Goal: Information Seeking & Learning: Learn about a topic

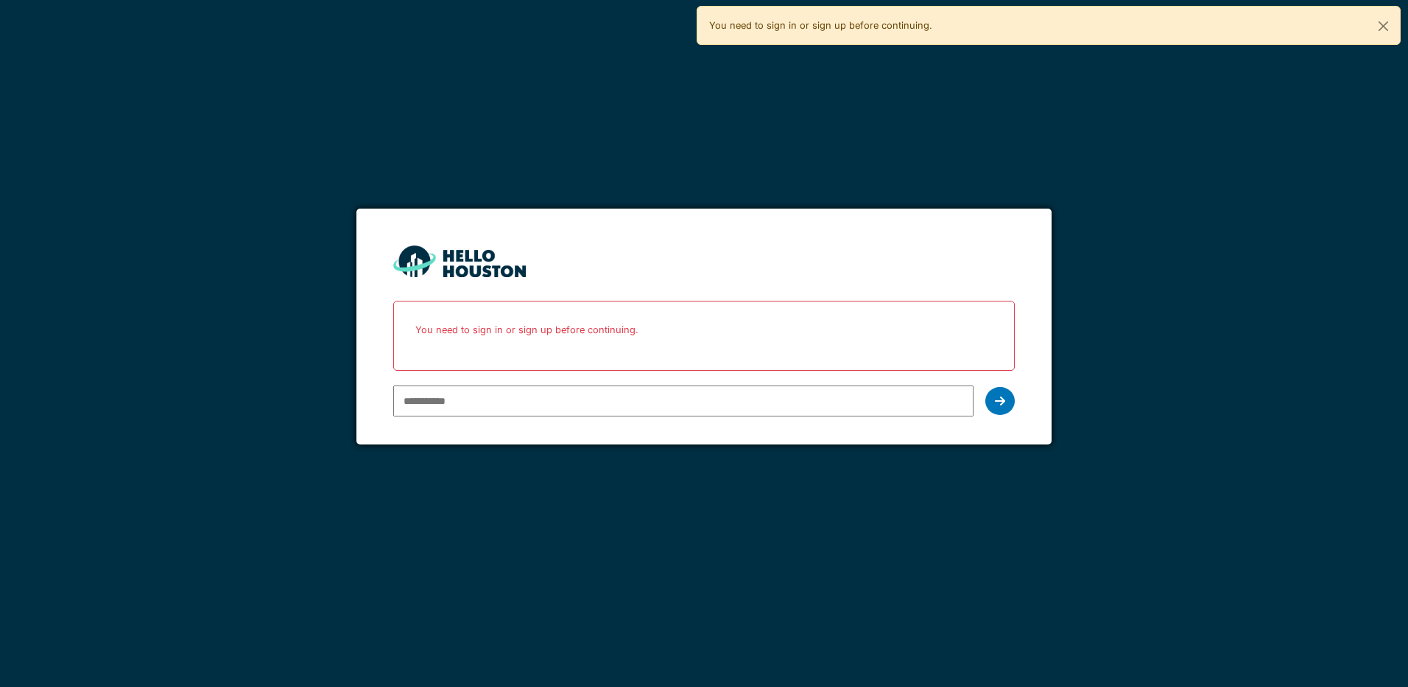
drag, startPoint x: 0, startPoint y: 0, endPoint x: 429, endPoint y: 404, distance: 588.9
click at [429, 404] on input "email" at bounding box center [683, 400] width 580 height 31
type input "**********"
click at [1000, 406] on icon at bounding box center [1000, 401] width 10 height 12
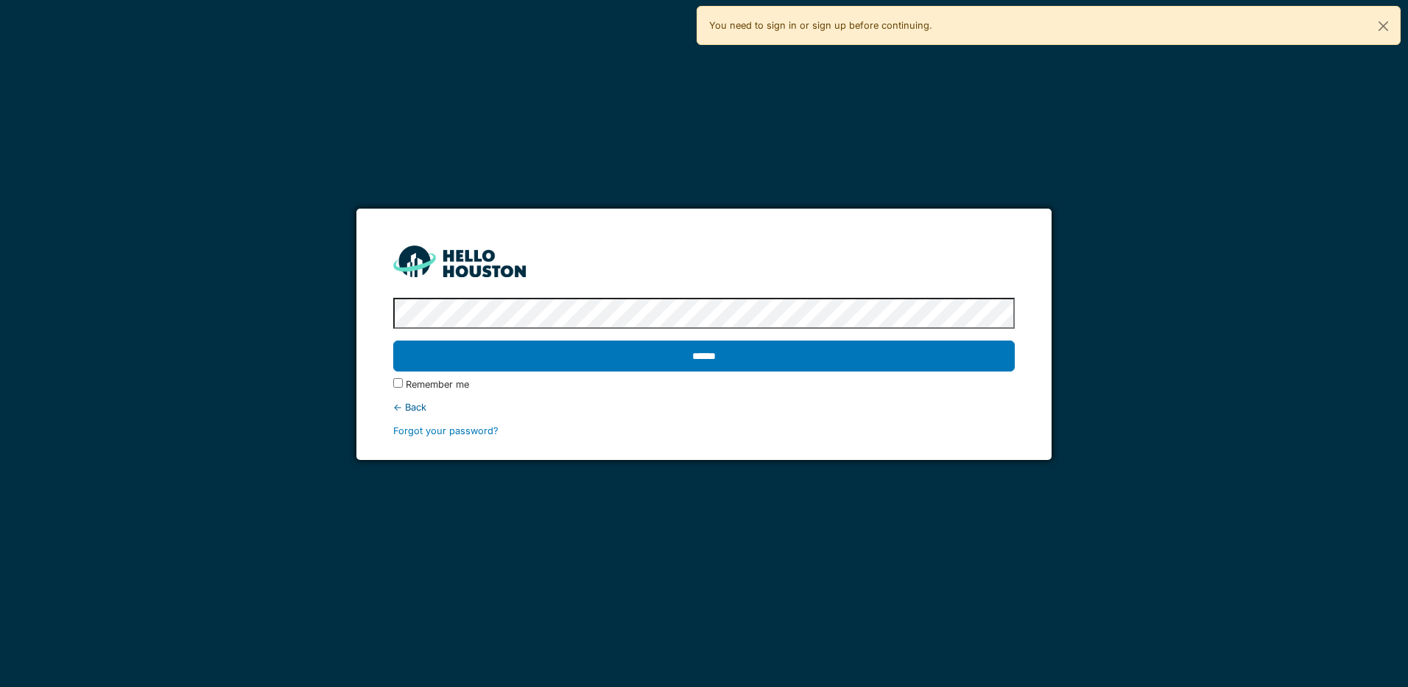
click at [393, 340] on input "******" at bounding box center [703, 355] width 621 height 31
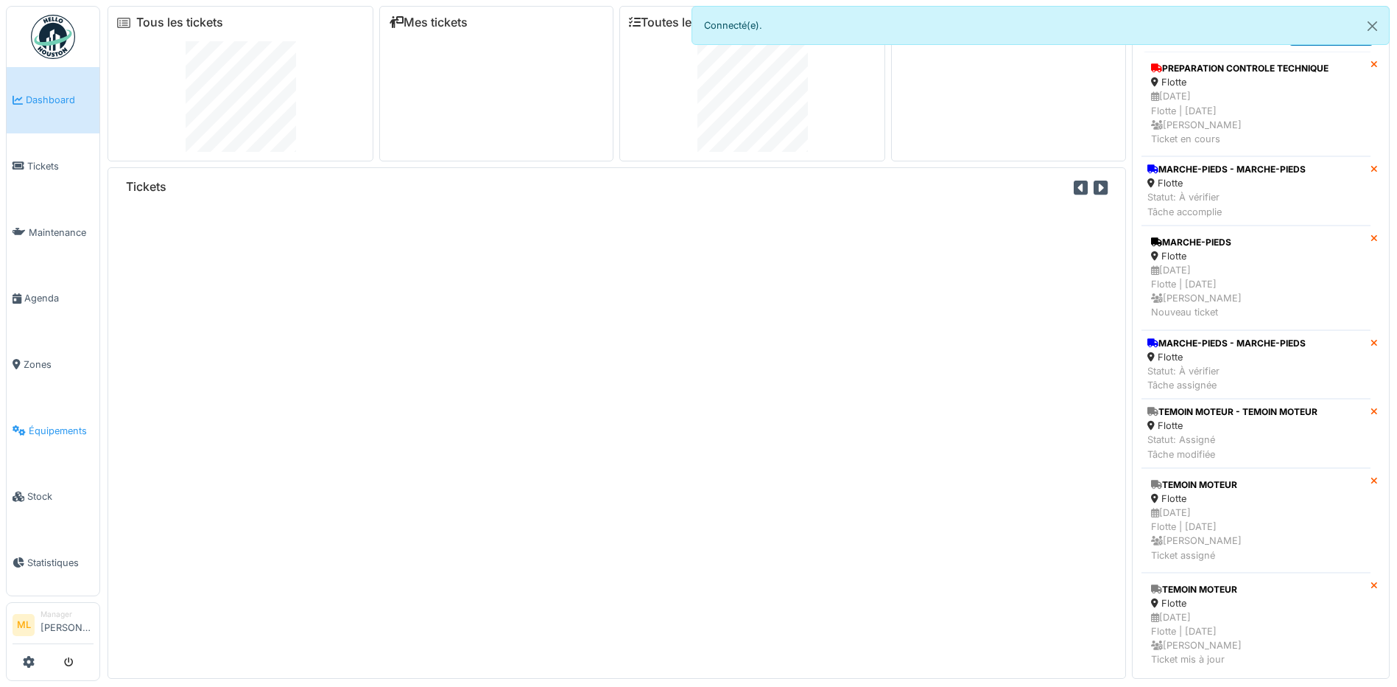
click at [66, 424] on span "Équipements" at bounding box center [61, 431] width 65 height 14
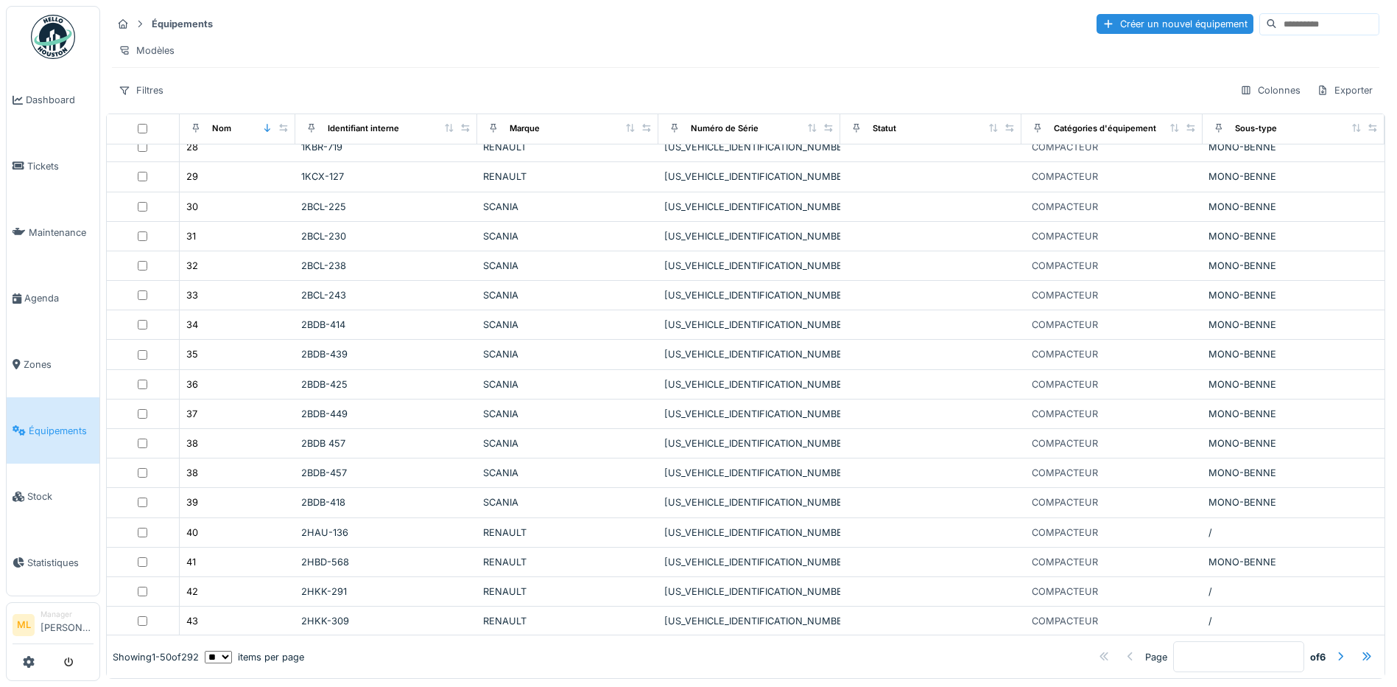
scroll to position [810, 0]
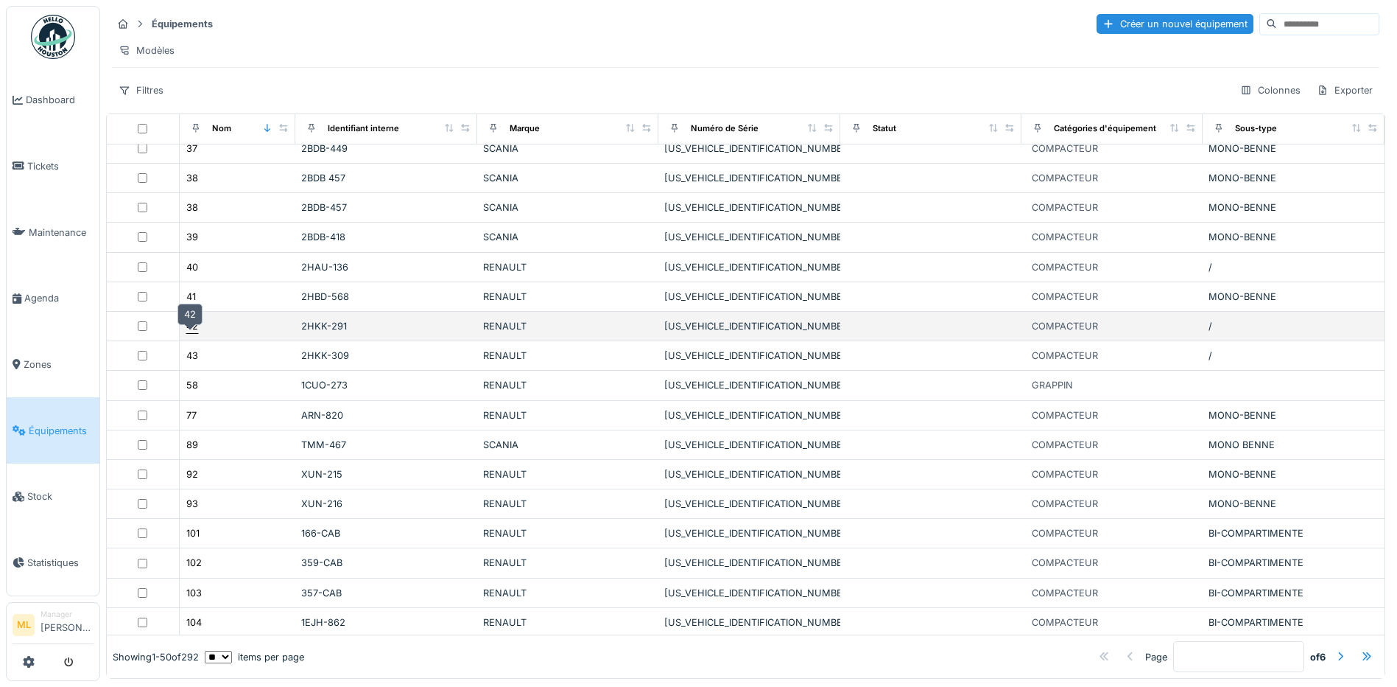
click at [194, 333] on div "42" at bounding box center [192, 326] width 12 height 14
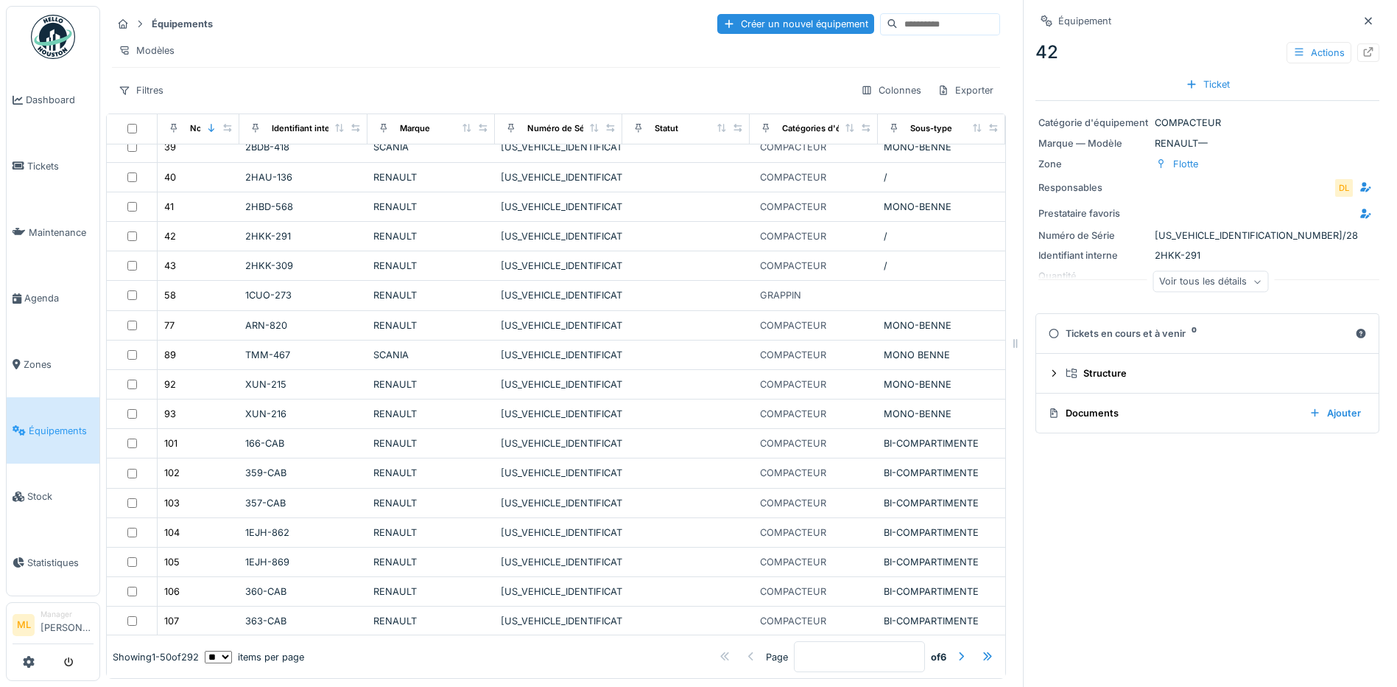
click at [1082, 407] on div "Documents" at bounding box center [1173, 413] width 250 height 14
click at [1086, 415] on div "Documents" at bounding box center [1173, 413] width 250 height 14
click at [1048, 416] on icon at bounding box center [1054, 413] width 12 height 10
click at [1092, 418] on div "Documents" at bounding box center [1173, 413] width 250 height 14
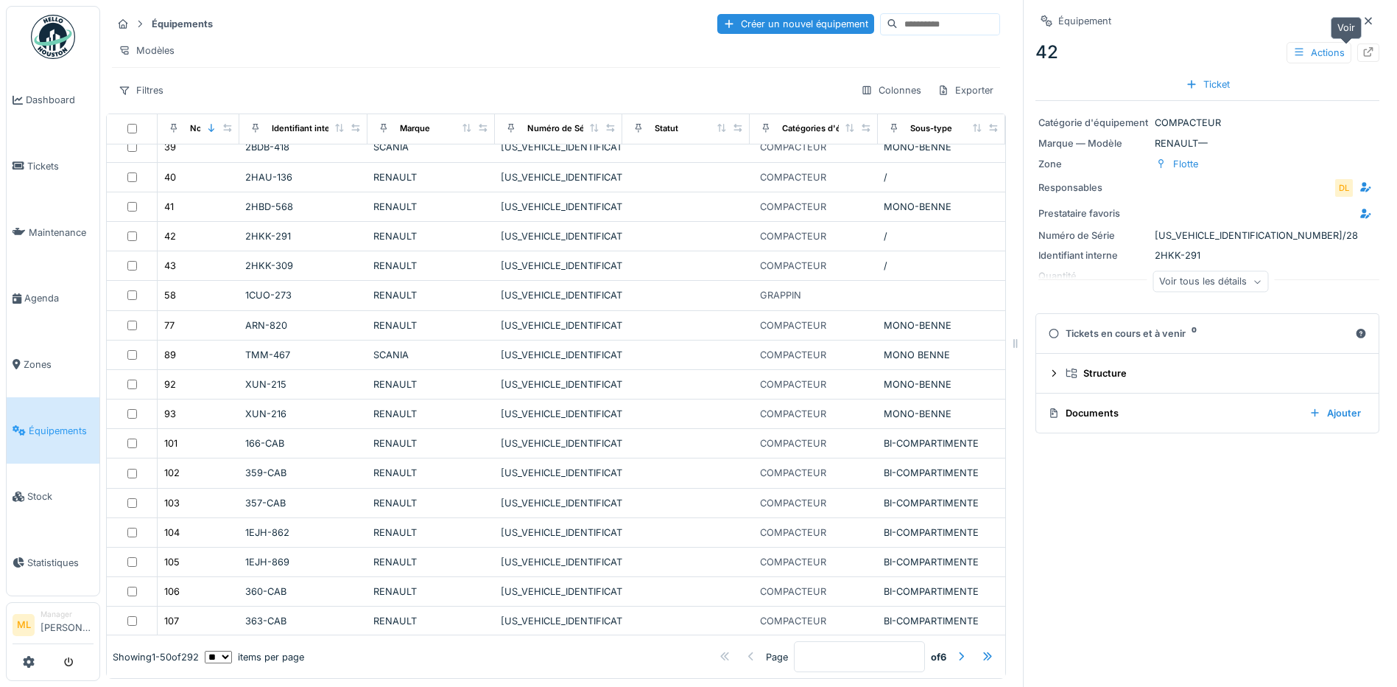
click at [1363, 52] on icon at bounding box center [1369, 52] width 12 height 10
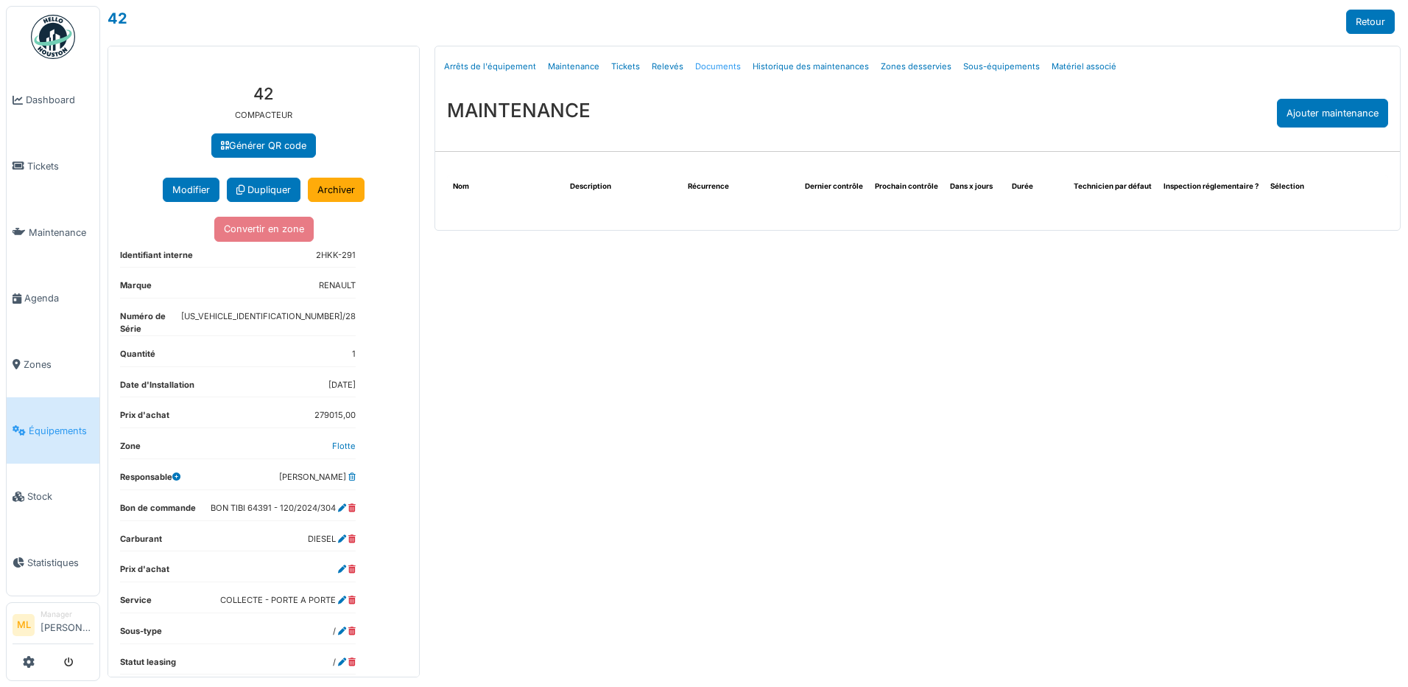
click at [714, 67] on link "Documents" at bounding box center [717, 66] width 57 height 35
select select "***"
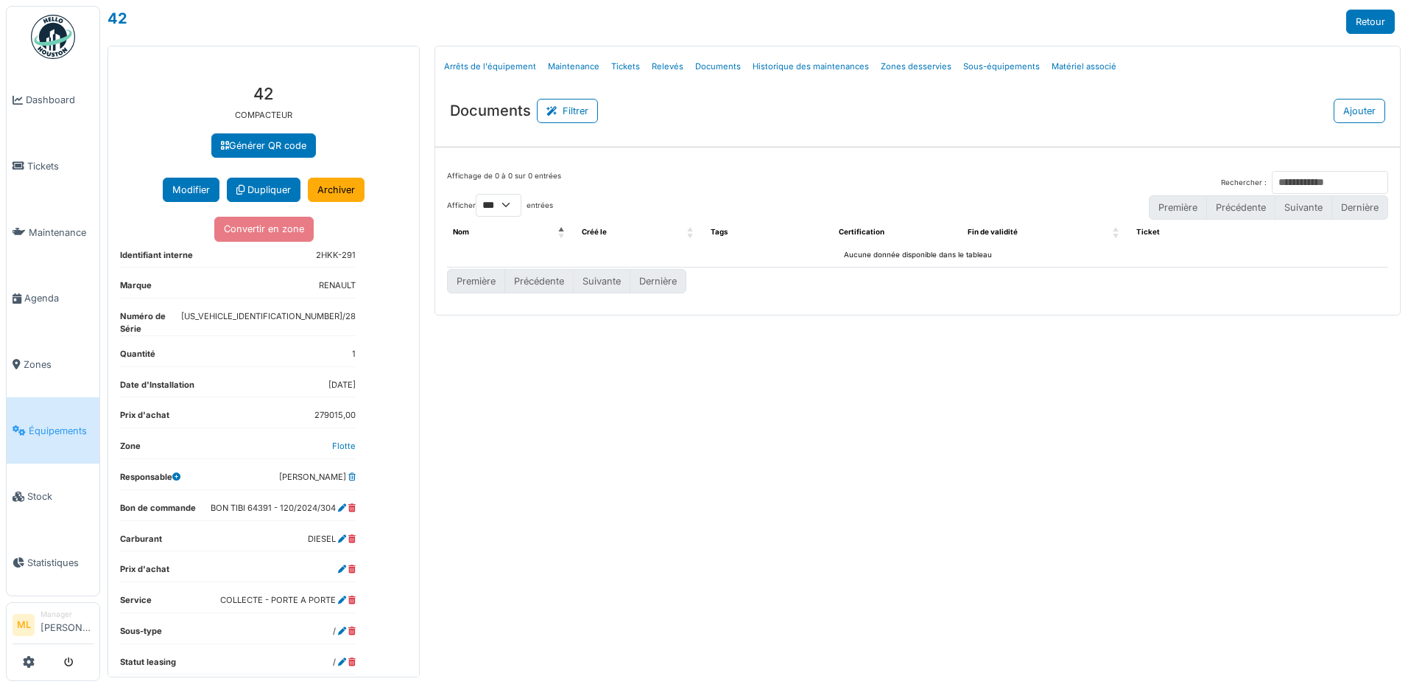
click at [58, 424] on span "Équipements" at bounding box center [61, 431] width 65 height 14
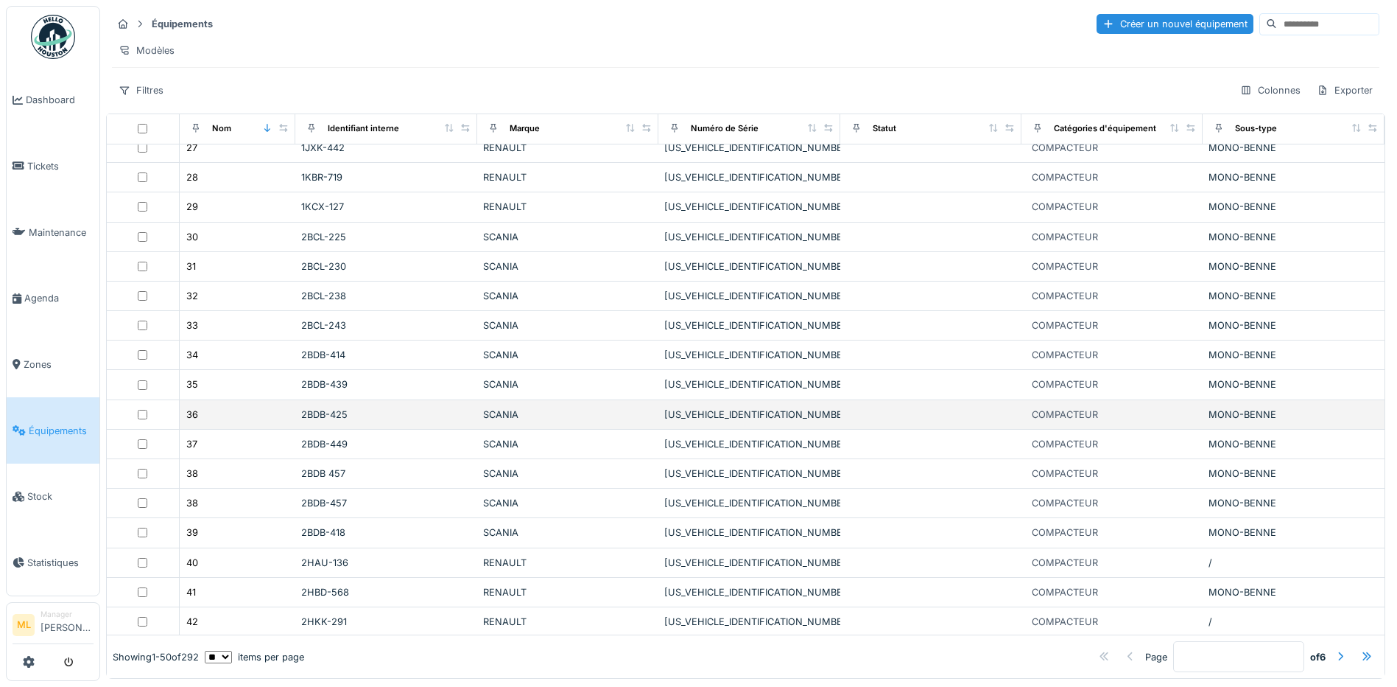
scroll to position [516, 0]
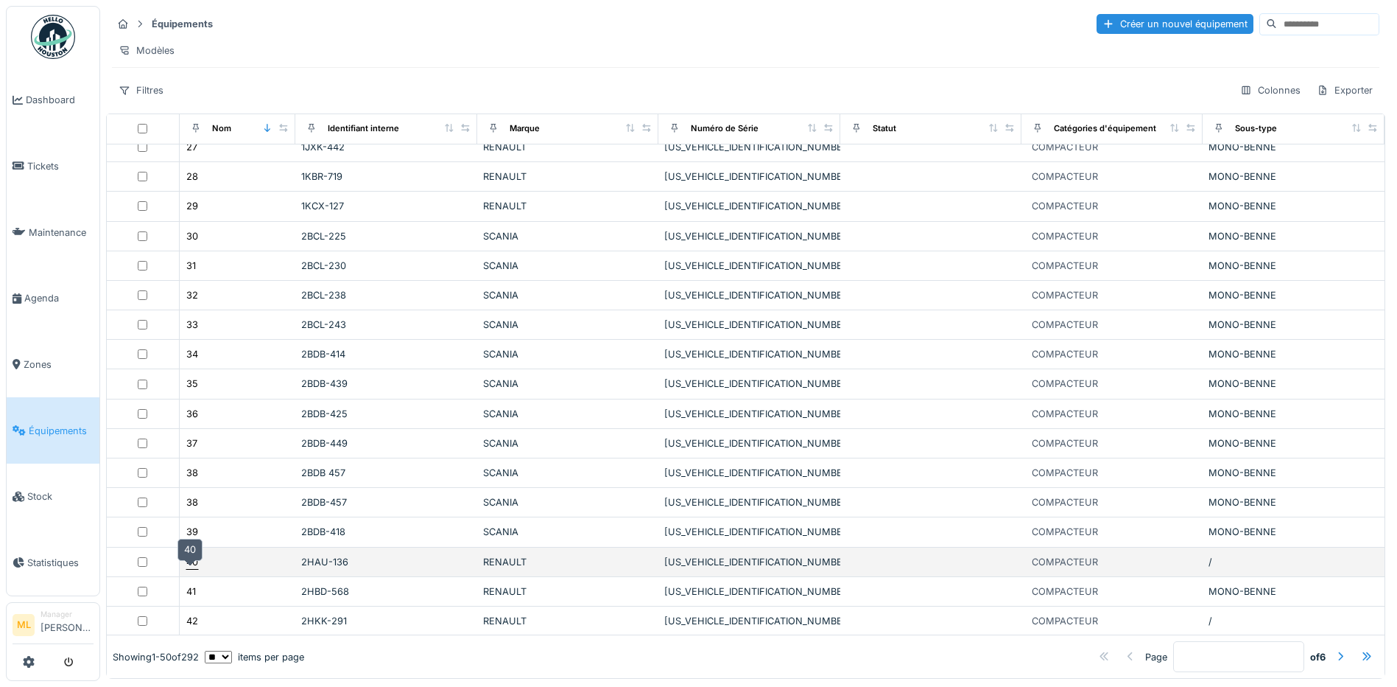
click at [194, 569] on div "40" at bounding box center [192, 562] width 12 height 14
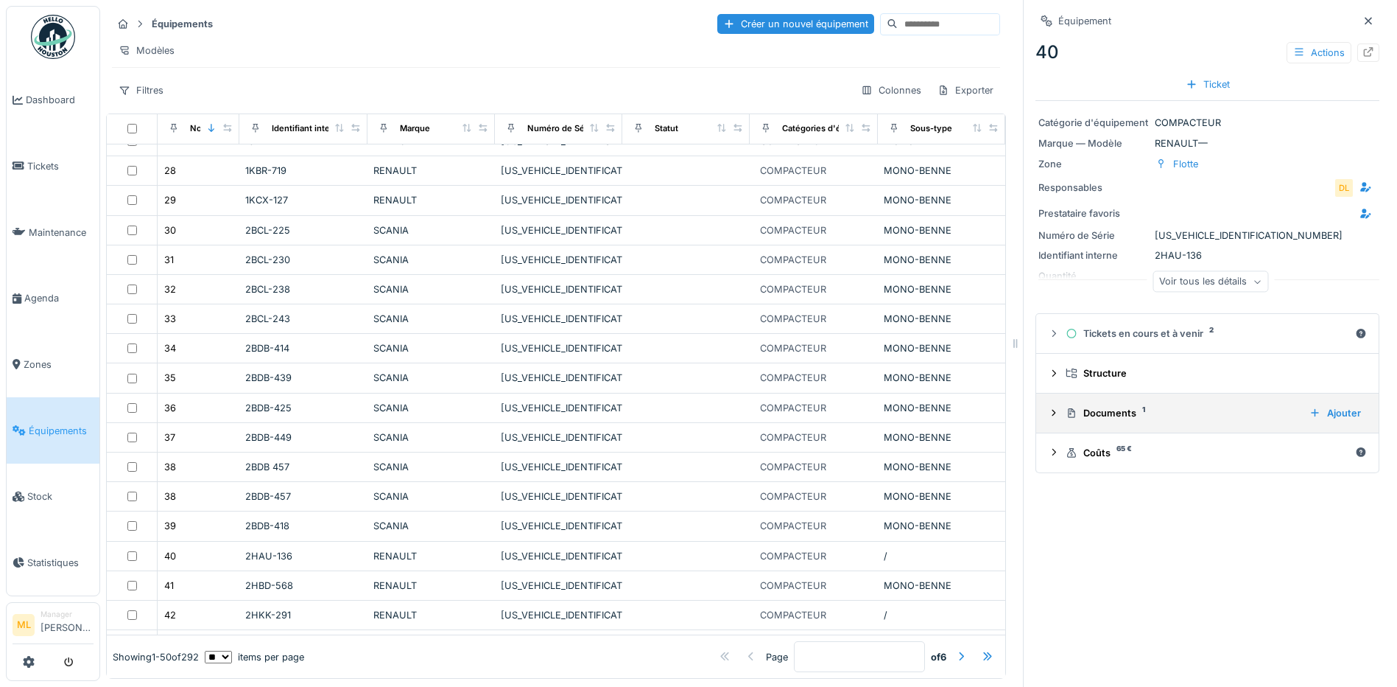
click at [1103, 413] on div "Documents 1" at bounding box center [1182, 413] width 232 height 14
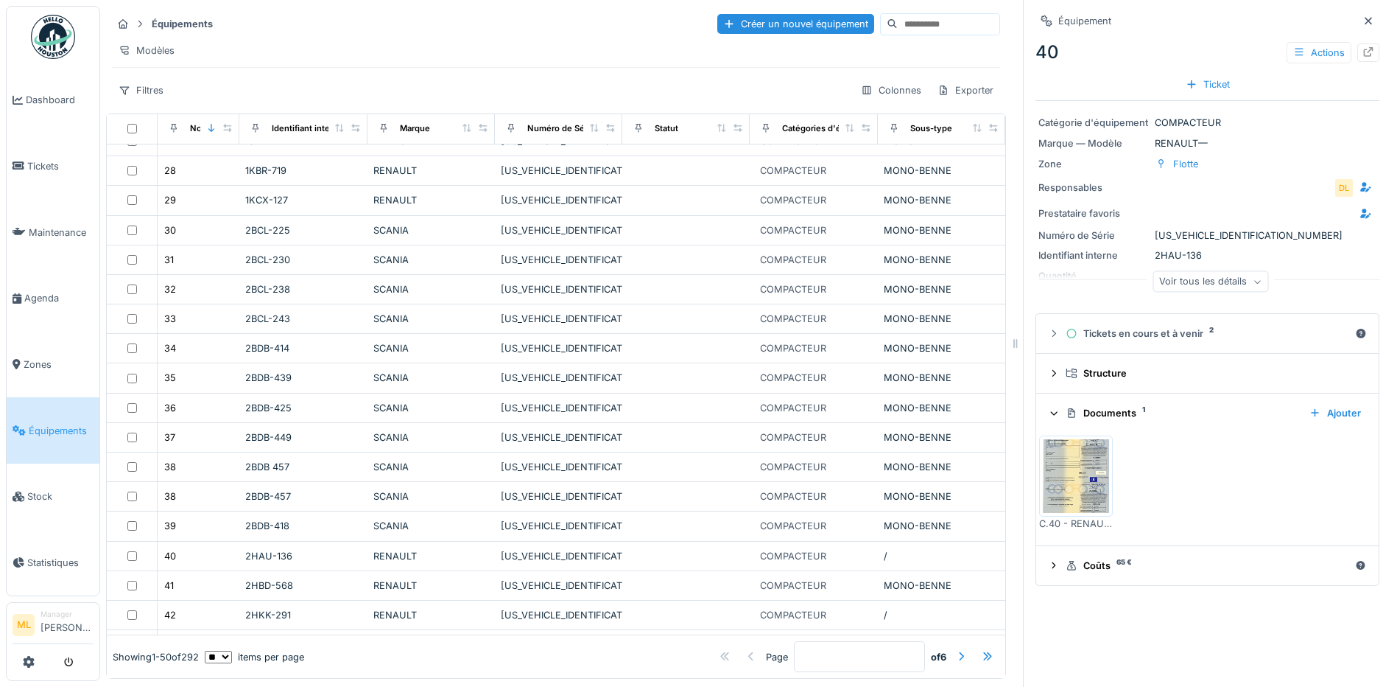
click at [1089, 410] on div "Documents 1" at bounding box center [1182, 413] width 232 height 14
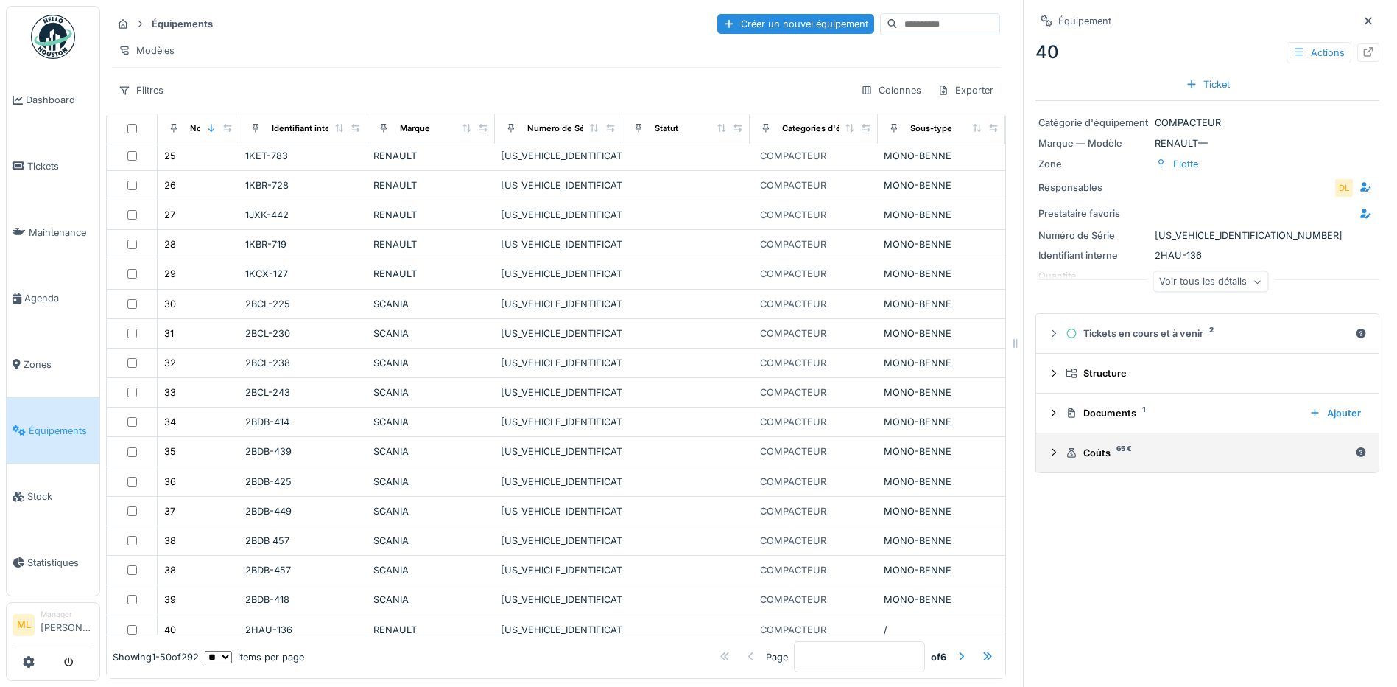
scroll to position [11, 0]
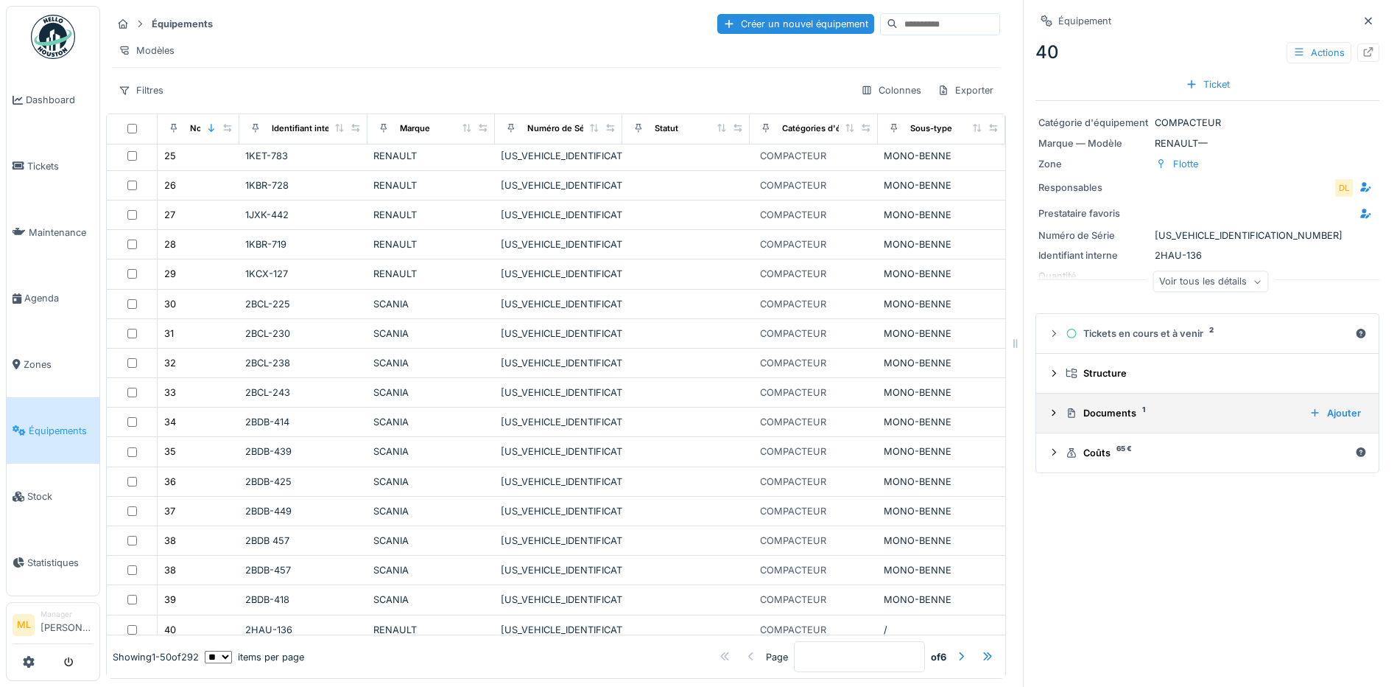
click at [1119, 406] on div "Documents 1" at bounding box center [1182, 413] width 232 height 14
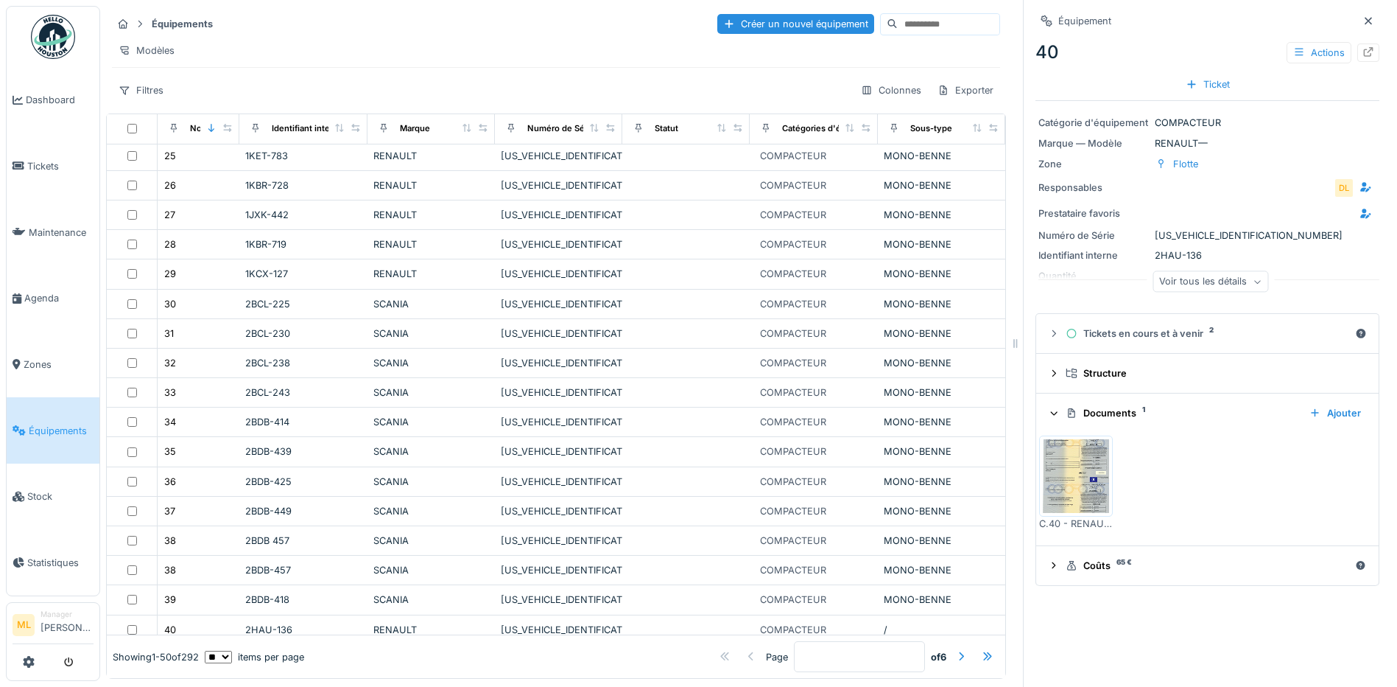
click at [1084, 480] on img at bounding box center [1076, 476] width 66 height 74
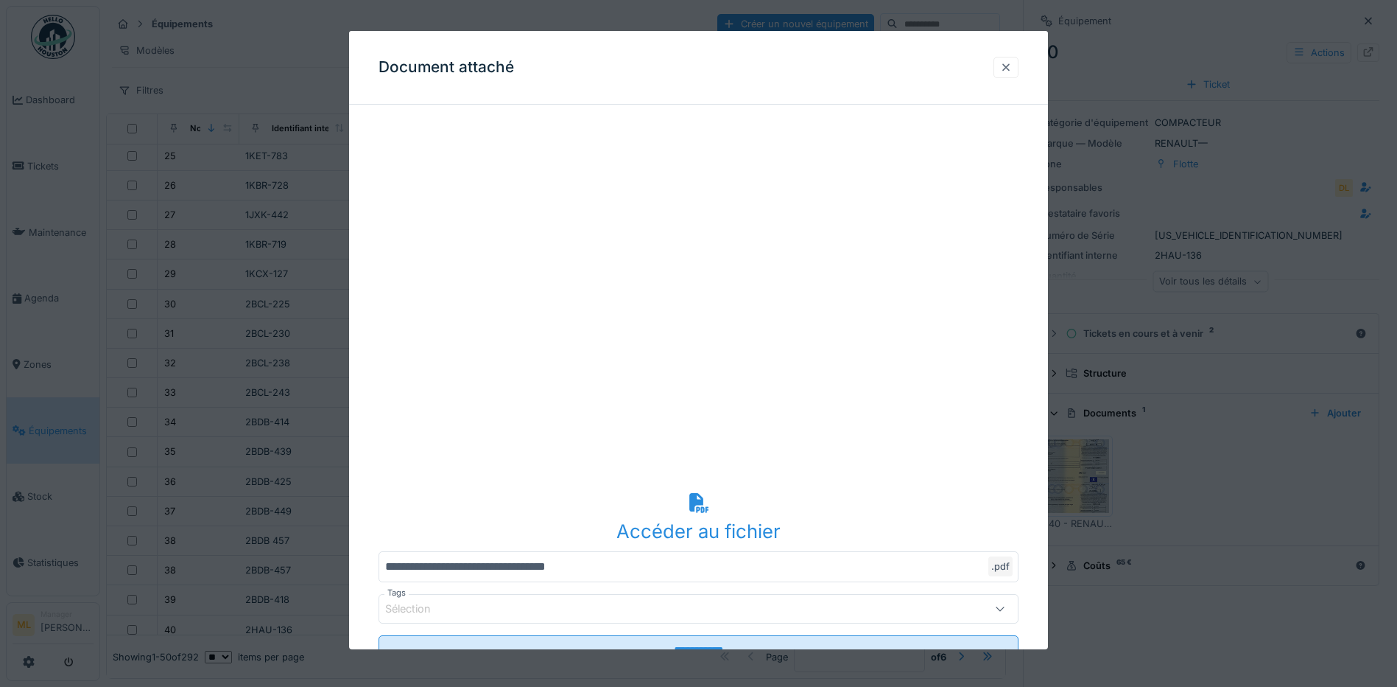
click at [1012, 65] on div at bounding box center [1006, 67] width 12 height 14
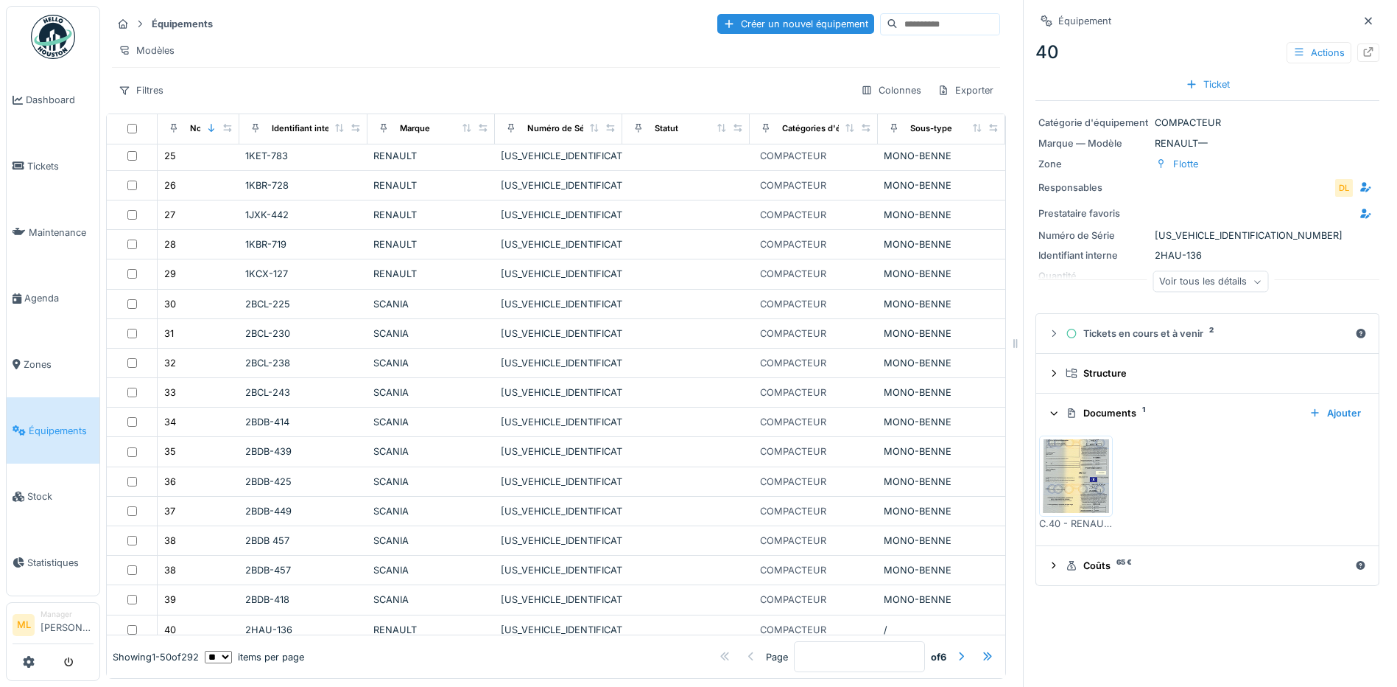
click at [922, 62] on div "Équipements Créer un nouvel équipement Modèles Filtres Colonnes Exporter" at bounding box center [556, 57] width 900 height 102
